Goal: Go to known website: Access a specific website the user already knows

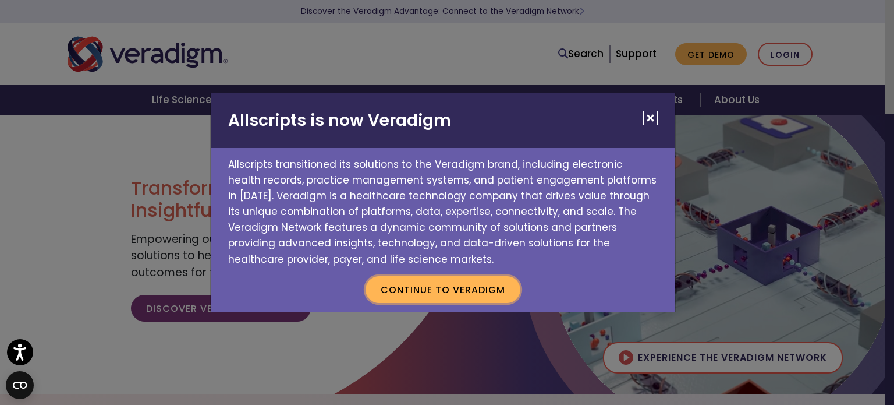
click at [426, 289] on button "Continue to Veradigm" at bounding box center [443, 289] width 155 height 27
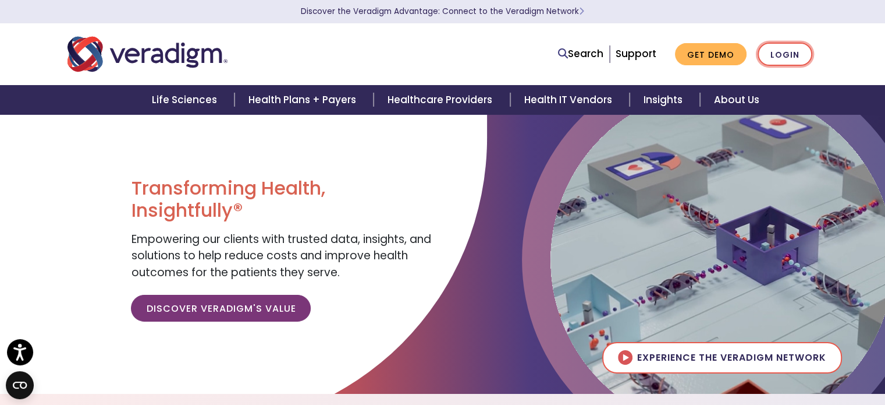
click at [777, 51] on link "Login" at bounding box center [785, 54] width 55 height 24
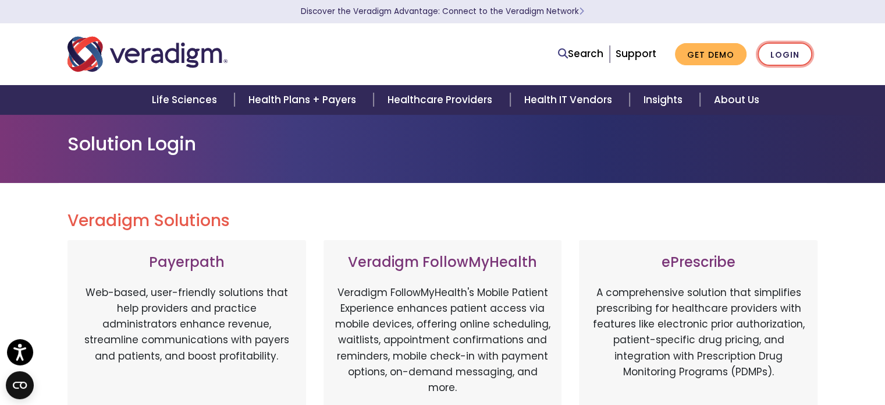
click at [793, 54] on link "Login" at bounding box center [785, 54] width 55 height 24
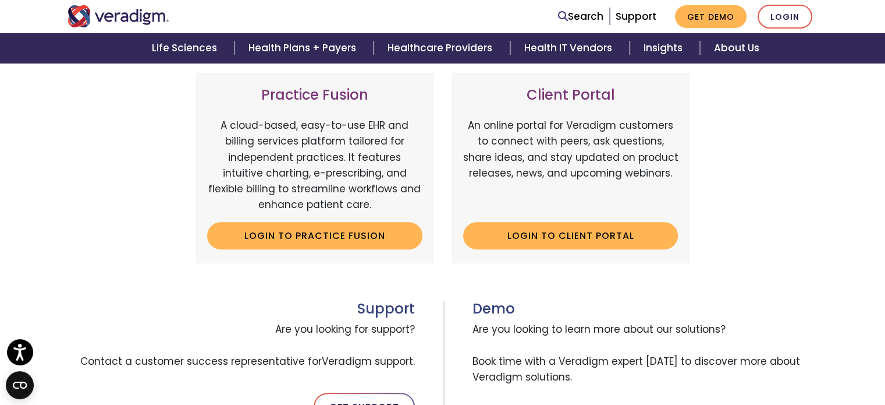
scroll to position [402, 0]
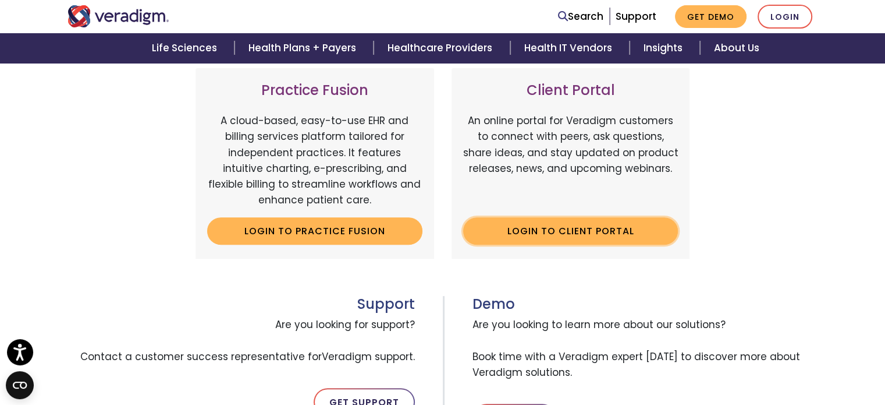
click at [534, 231] on link "Login to Client Portal" at bounding box center [570, 230] width 215 height 27
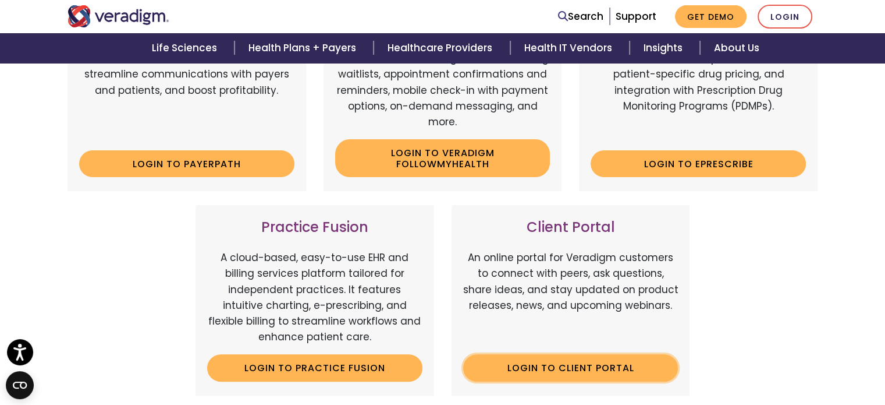
scroll to position [276, 0]
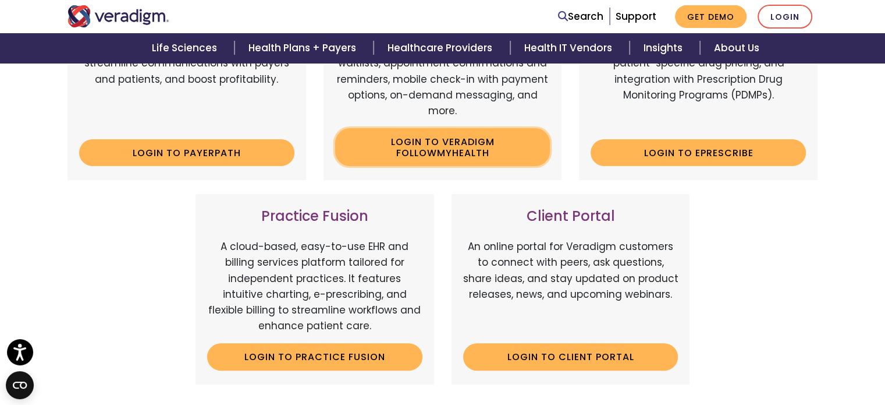
click at [470, 140] on link "Login to Veradigm FollowMyHealth" at bounding box center [442, 147] width 215 height 38
